Goal: Task Accomplishment & Management: Manage account settings

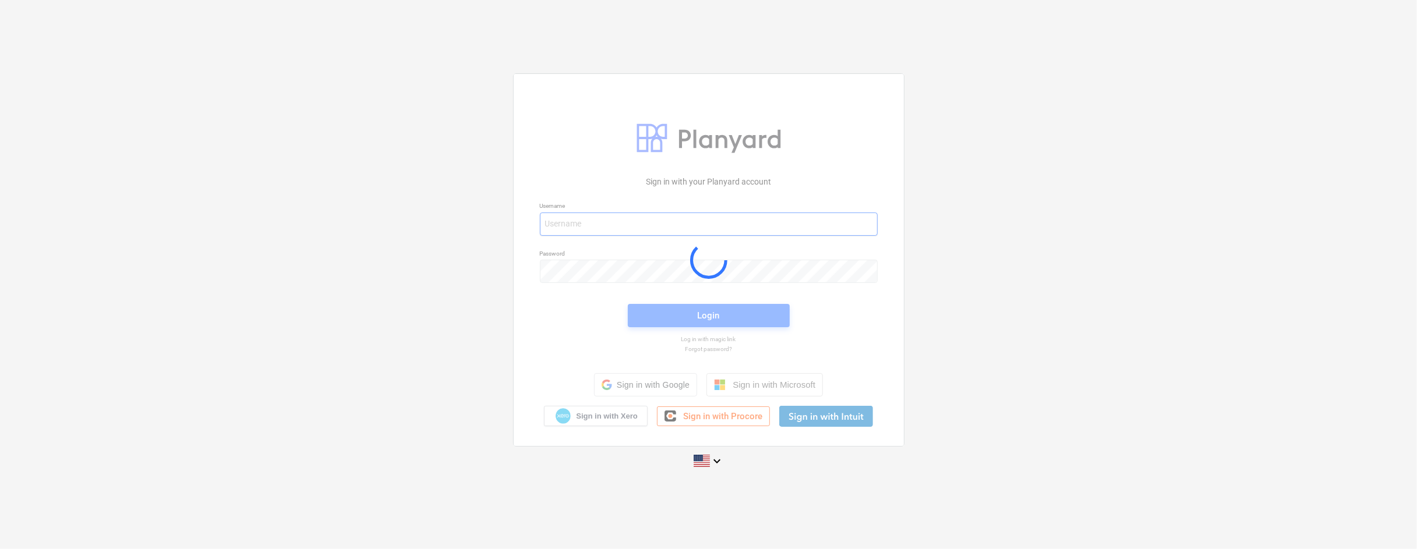
type input "[EMAIL_ADDRESS][PERSON_NAME][DOMAIN_NAME]"
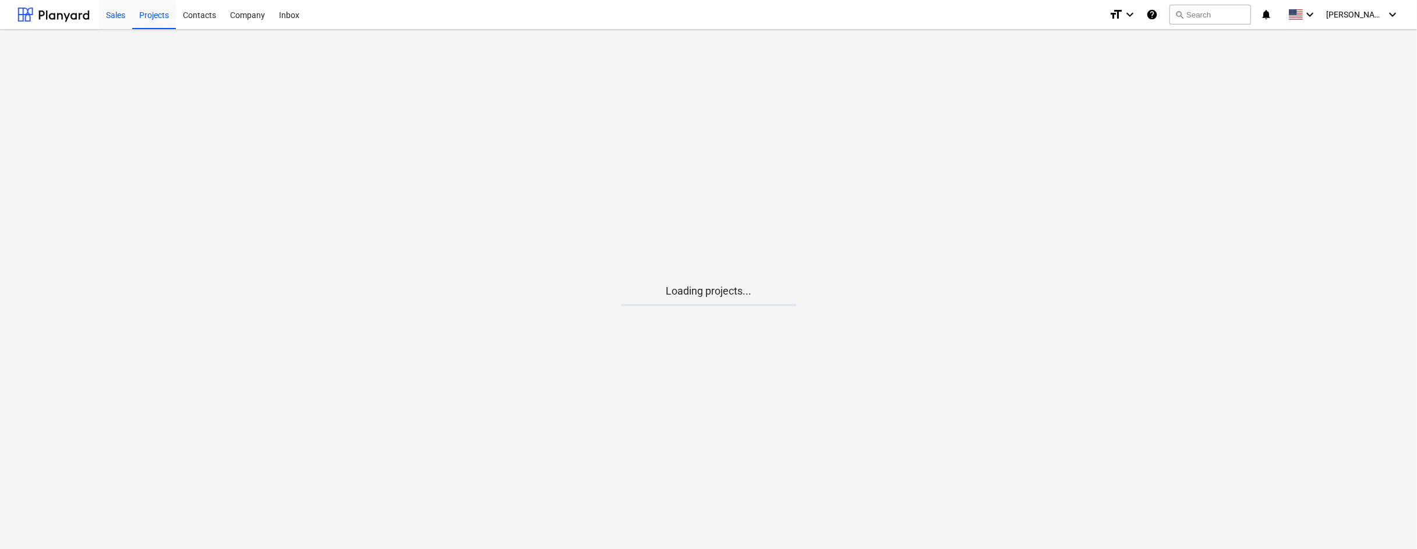
click at [115, 16] on div "Sales" at bounding box center [115, 14] width 33 height 30
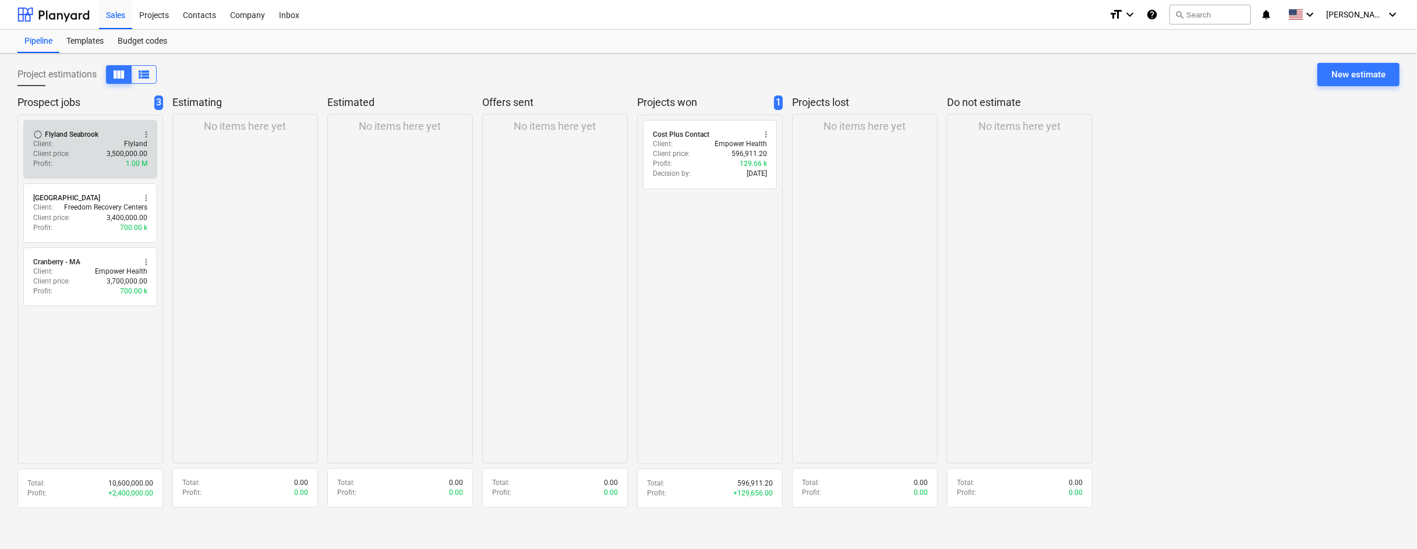
click at [145, 135] on span "more_vert" at bounding box center [146, 134] width 9 height 9
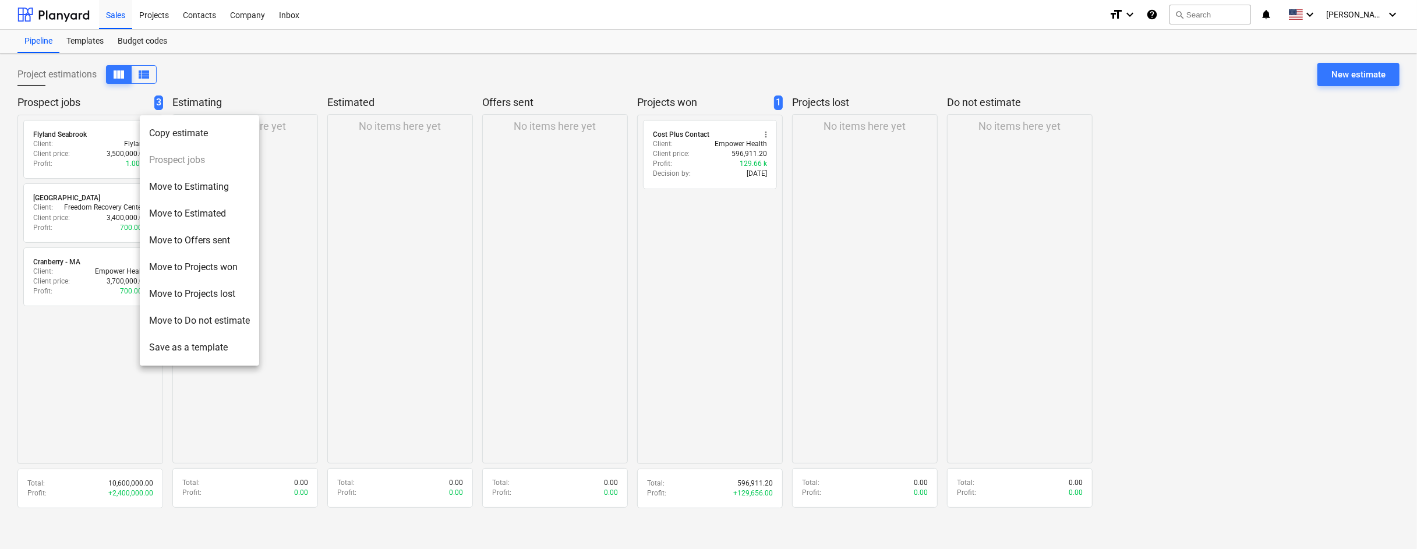
click at [204, 232] on li "Move to Offers sent" at bounding box center [199, 240] width 119 height 27
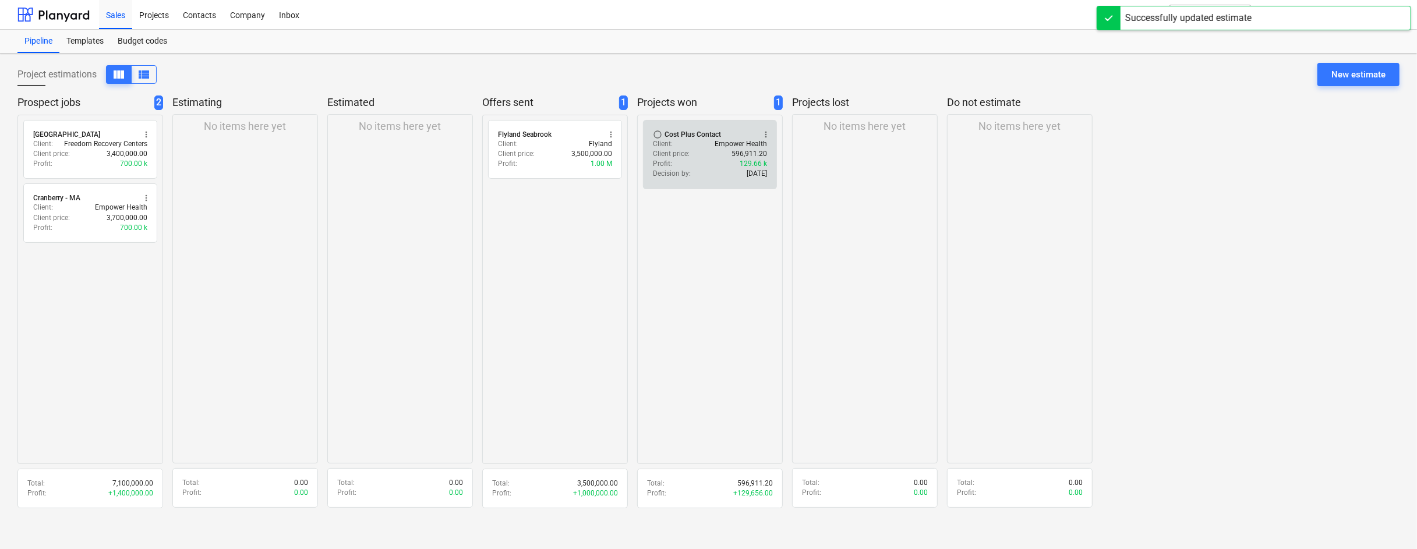
click at [766, 131] on span "more_vert" at bounding box center [765, 134] width 9 height 9
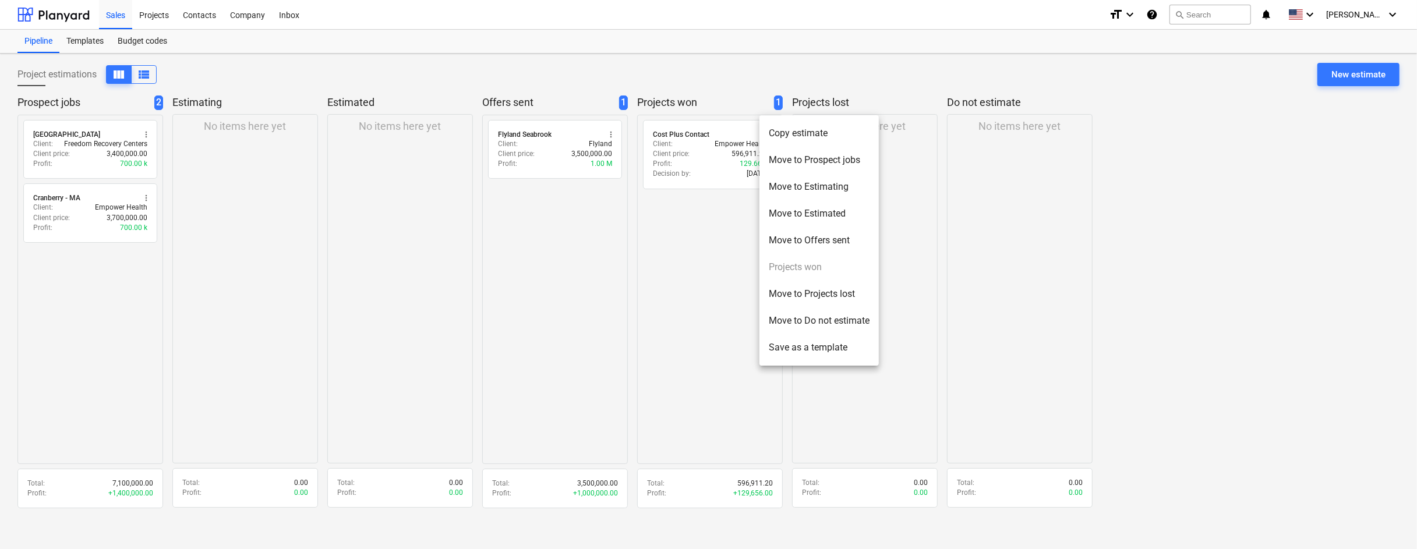
click at [170, 15] on div at bounding box center [708, 274] width 1417 height 549
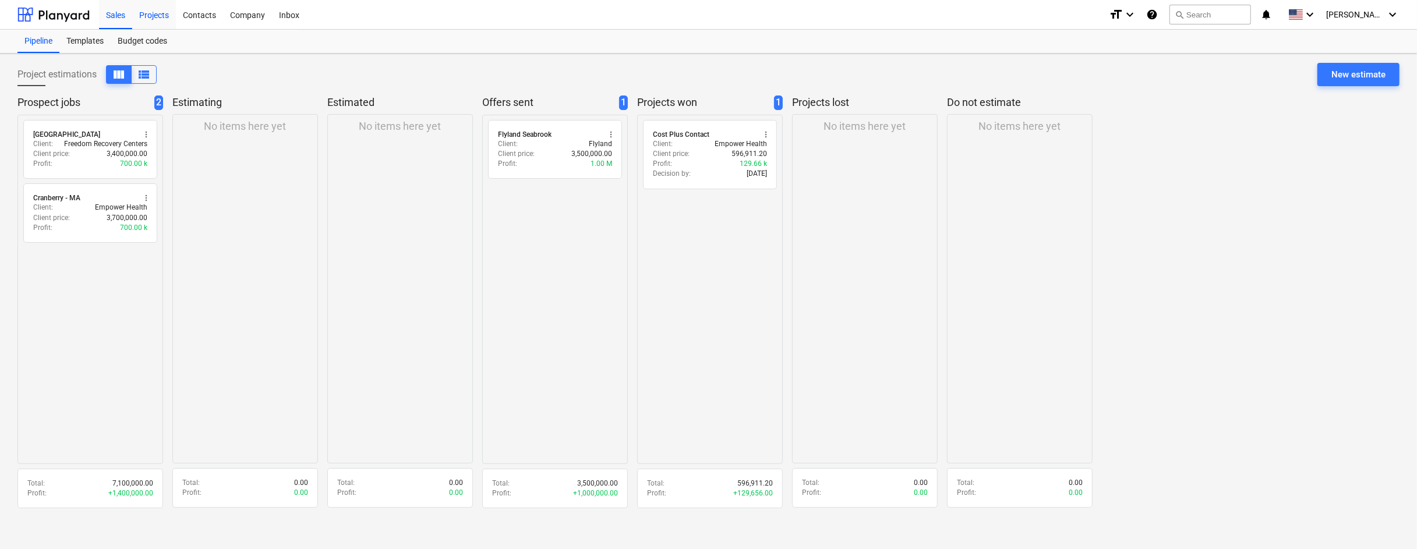
click at [154, 15] on div "Projects" at bounding box center [154, 14] width 44 height 30
